Goal: Task Accomplishment & Management: Use online tool/utility

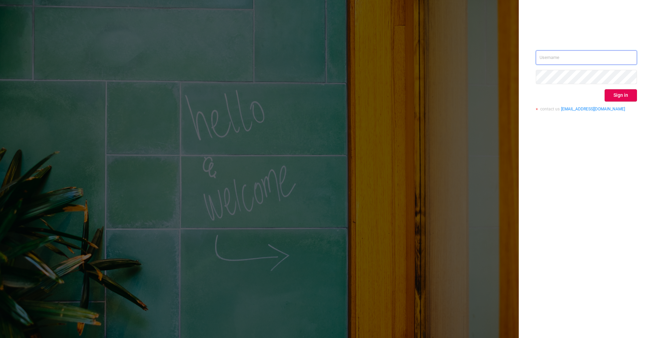
click at [566, 59] on input "text" at bounding box center [586, 57] width 101 height 14
type input "[EMAIL_ADDRESS][DOMAIN_NAME]"
click at [620, 98] on button "Sign in" at bounding box center [620, 95] width 32 height 12
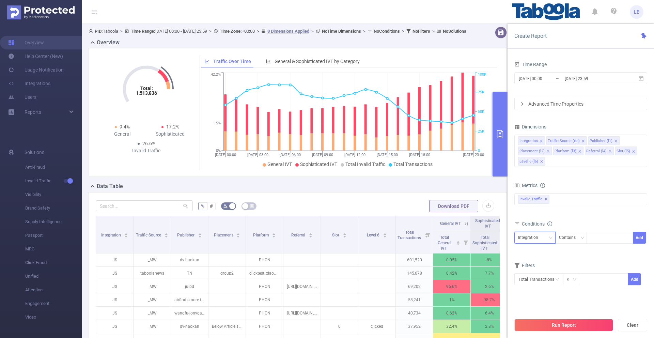
click at [536, 240] on div "Integration" at bounding box center [530, 237] width 25 height 11
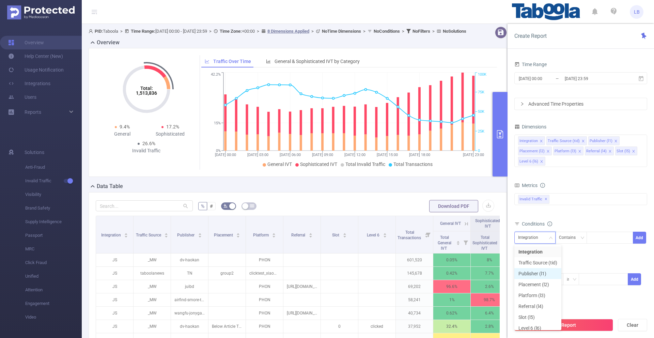
click at [541, 270] on li "Publisher (l1)" at bounding box center [537, 273] width 47 height 11
click at [606, 237] on div at bounding box center [609, 237] width 39 height 11
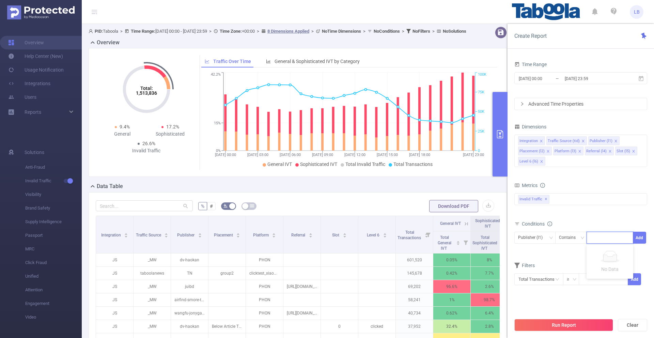
paste input "techquark"
type input "techquark"
click at [640, 238] on button "Add" at bounding box center [639, 238] width 13 height 12
click at [581, 139] on icon "icon: close" at bounding box center [582, 140] width 3 height 3
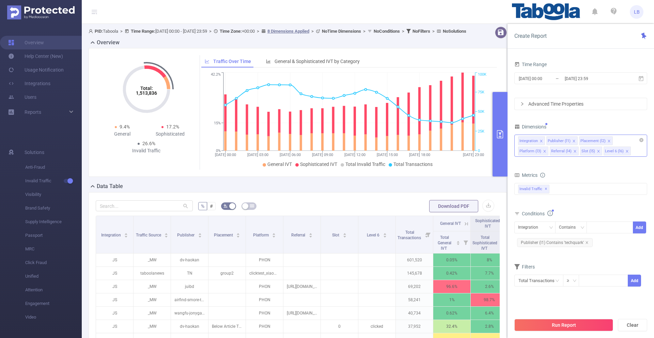
click at [607, 140] on icon "icon: close" at bounding box center [608, 141] width 2 height 2
click at [604, 140] on icon "icon: close" at bounding box center [605, 140] width 3 height 3
click at [602, 140] on icon "icon: close" at bounding box center [603, 140] width 3 height 3
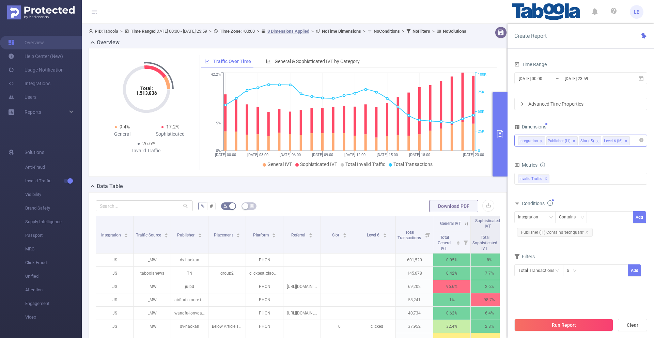
click at [595, 140] on icon "icon: close" at bounding box center [596, 140] width 3 height 3
click at [531, 82] on input "[DATE] 00:00" at bounding box center [545, 78] width 55 height 9
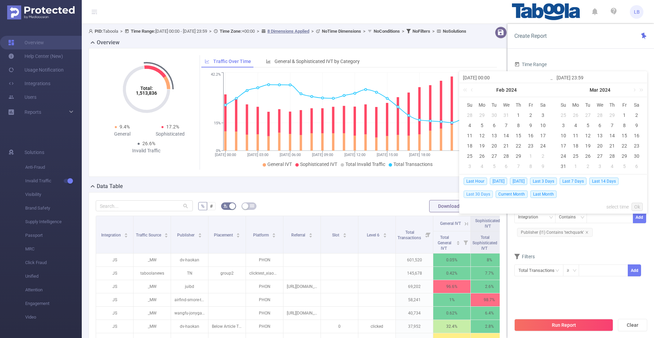
click at [471, 194] on span "Last 30 Days" at bounding box center [477, 193] width 29 height 7
type input "[DATE] 00:00"
type input "[DATE] 23:59"
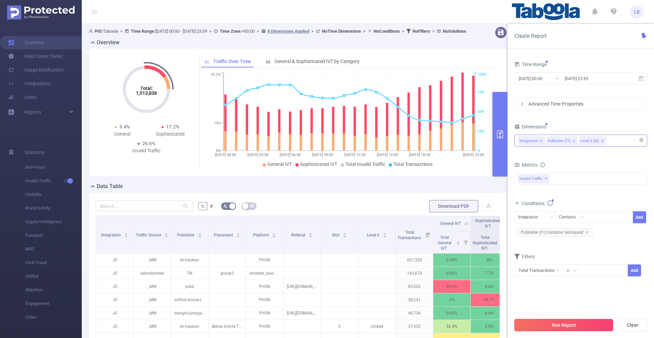
click at [580, 329] on button "Run Report" at bounding box center [563, 325] width 99 height 12
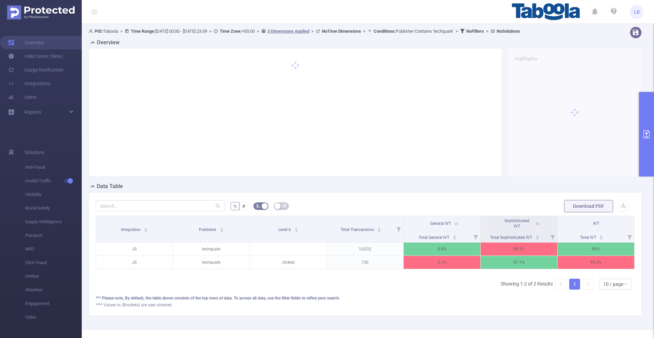
click at [535, 224] on icon at bounding box center [537, 224] width 6 height 6
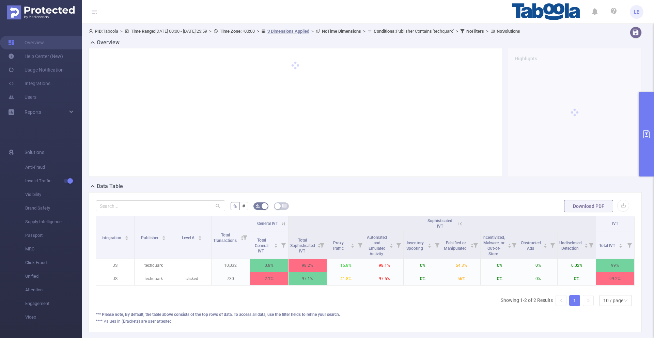
click at [641, 133] on button "primary" at bounding box center [646, 134] width 15 height 84
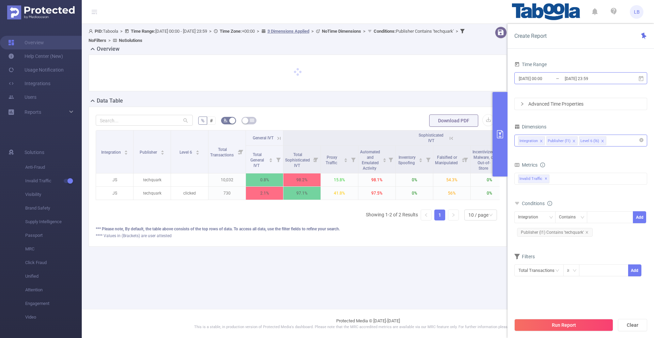
click at [550, 77] on input "[DATE] 00:00" at bounding box center [545, 78] width 55 height 9
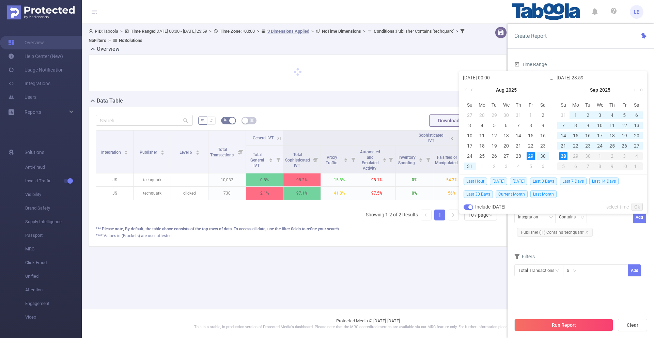
drag, startPoint x: 598, startPoint y: 145, endPoint x: 585, endPoint y: 154, distance: 16.2
click at [598, 145] on div "24" at bounding box center [599, 146] width 8 height 8
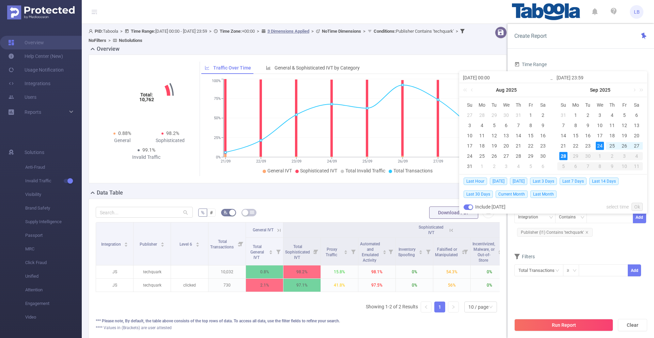
click at [562, 154] on div "28" at bounding box center [563, 156] width 8 height 8
type input "[DATE] 00:00"
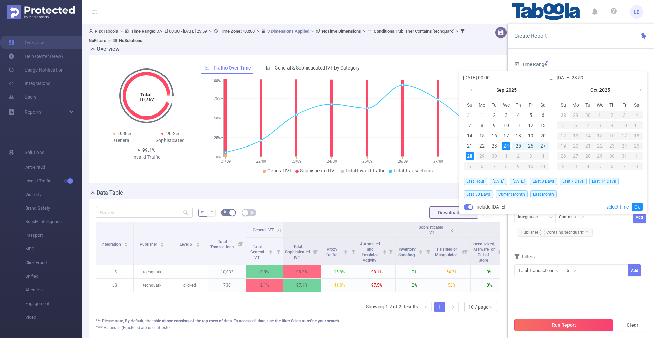
click at [568, 329] on button "Run Report" at bounding box center [563, 325] width 99 height 12
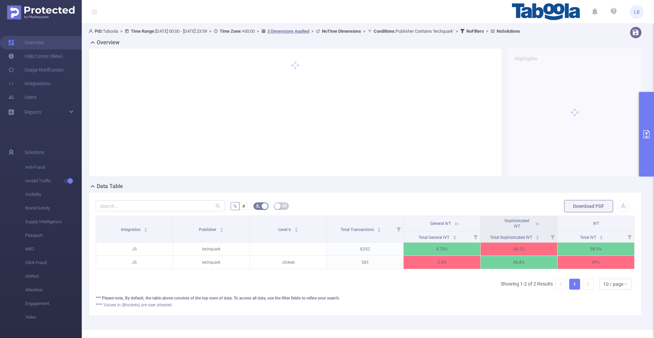
click at [536, 224] on icon at bounding box center [537, 224] width 6 height 6
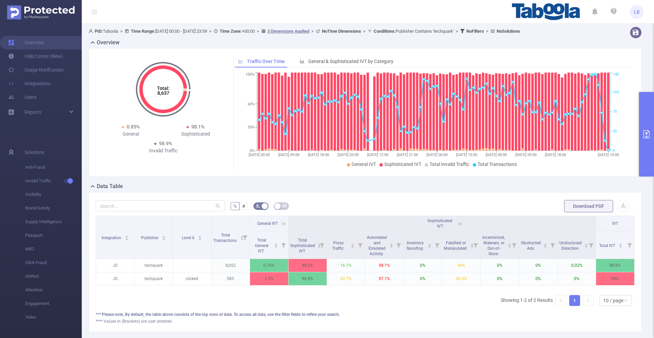
click at [642, 134] on icon "primary" at bounding box center [646, 134] width 8 height 8
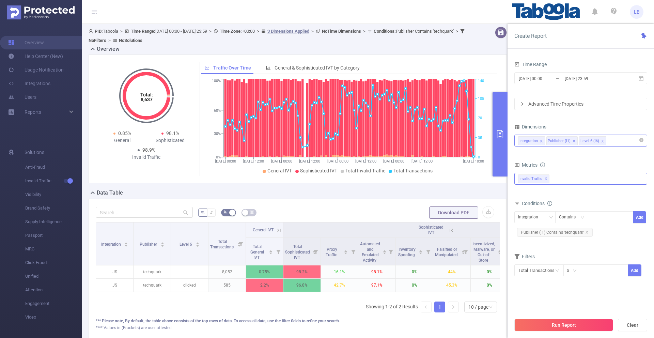
click at [577, 178] on div "Invalid Traffic ✕" at bounding box center [580, 179] width 133 height 12
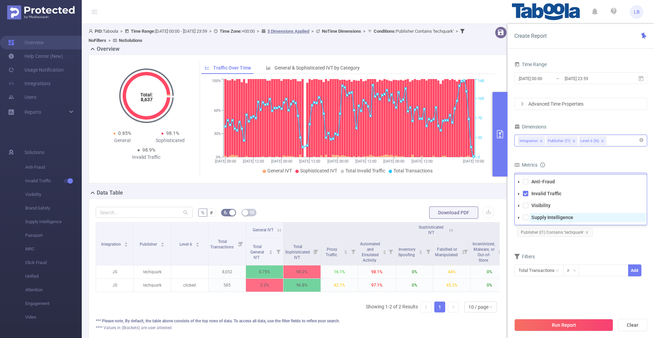
click at [550, 217] on strong "Supply Intelligence" at bounding box center [552, 216] width 42 height 5
click at [573, 323] on button "Run Report" at bounding box center [563, 325] width 99 height 12
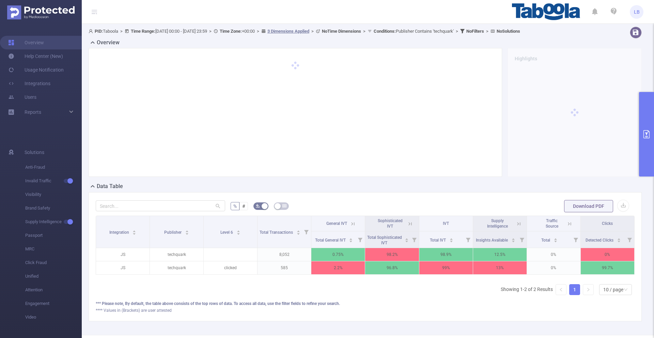
scroll to position [0, 1]
click at [517, 222] on icon at bounding box center [517, 224] width 6 height 6
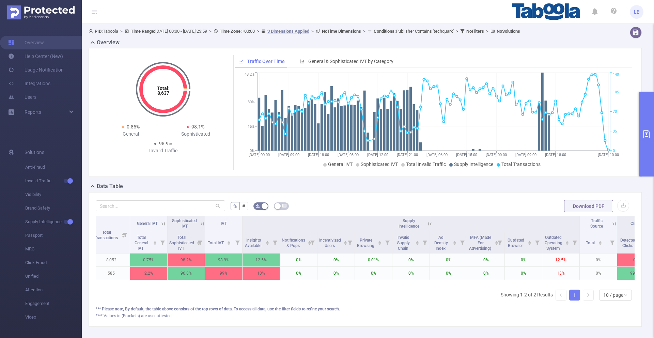
click at [426, 221] on icon at bounding box center [429, 223] width 8 height 7
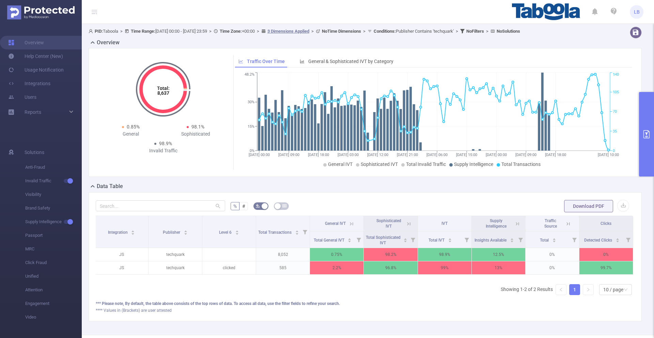
click at [409, 223] on icon at bounding box center [408, 224] width 6 height 6
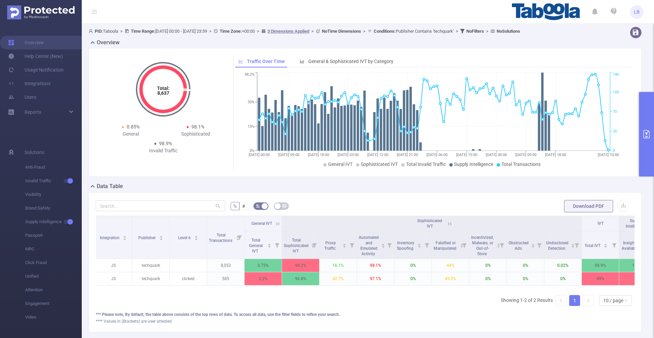
scroll to position [0, 3]
click at [444, 222] on icon at bounding box center [447, 223] width 8 height 7
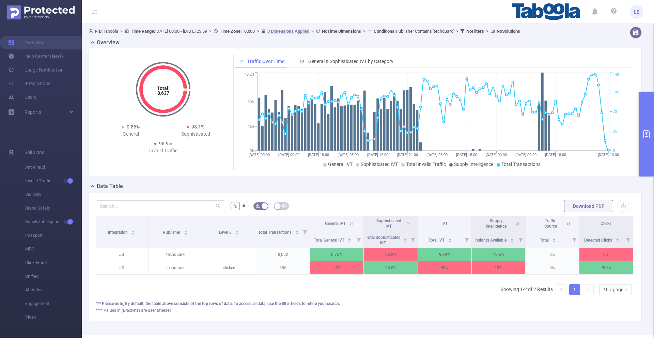
scroll to position [0, 1]
